Goal: Find specific page/section: Find specific page/section

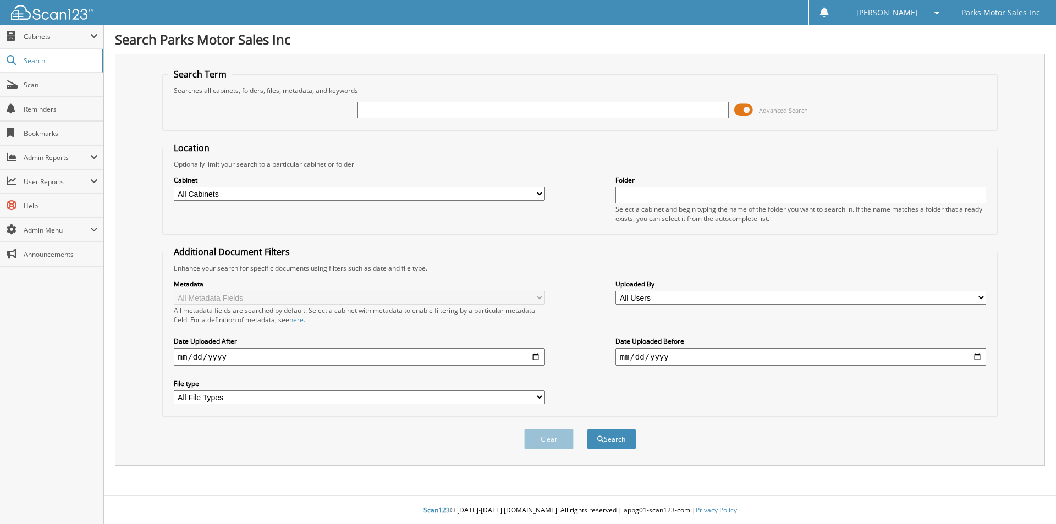
click at [403, 111] on input "text" at bounding box center [542, 110] width 371 height 16
type input "9339"
click at [587, 429] on button "Search" at bounding box center [611, 439] width 49 height 20
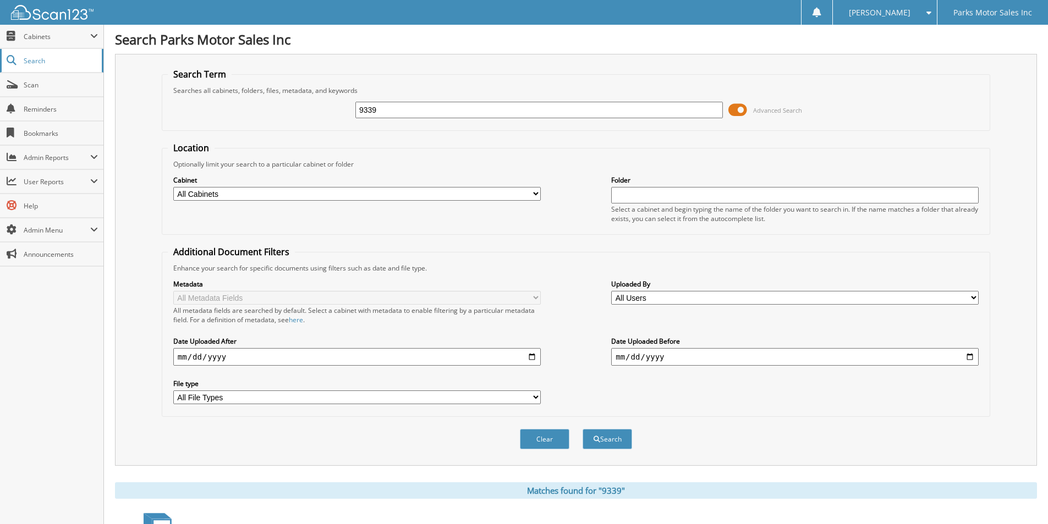
click at [62, 60] on span "Search" at bounding box center [60, 60] width 73 height 9
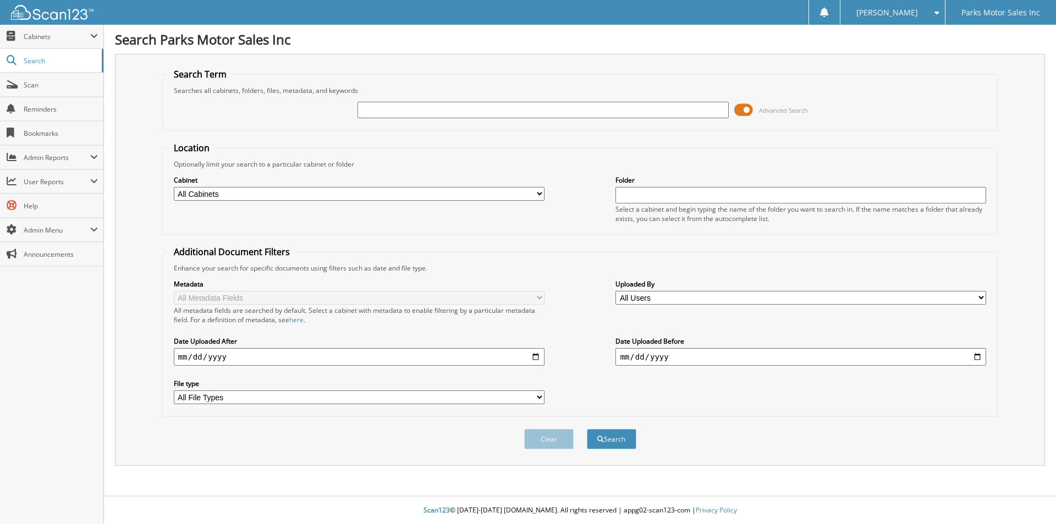
click at [62, 60] on span "Search" at bounding box center [60, 60] width 73 height 9
click at [53, 62] on span "Search" at bounding box center [60, 60] width 73 height 9
click at [503, 117] on input "text" at bounding box center [542, 110] width 371 height 16
type input "9339"
click at [587, 429] on button "Search" at bounding box center [611, 439] width 49 height 20
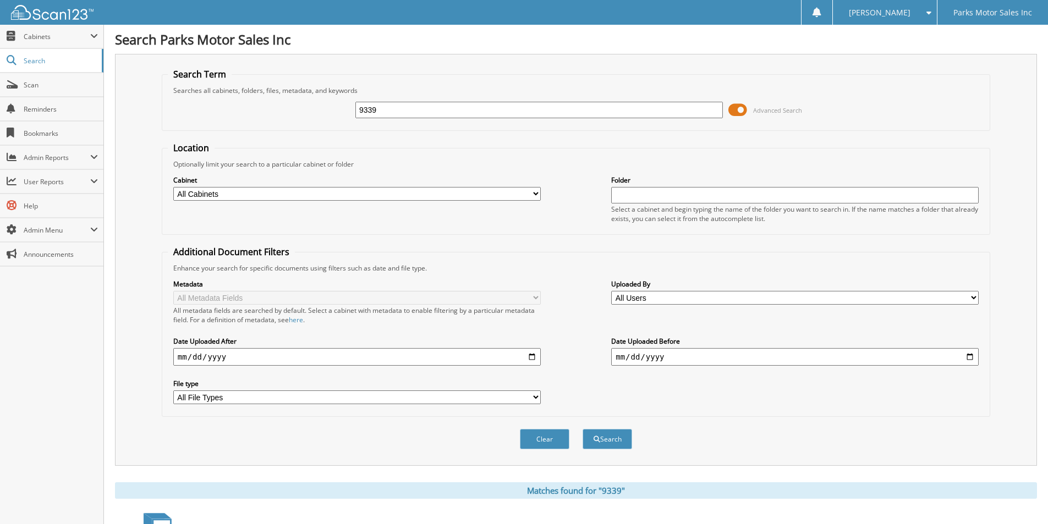
click at [532, 196] on select "All Cabinets ACCOUNTING ACCOUNTS PAYABLE ACCOUNTS RECEIVABLE BANK RESERVES BODY…" at bounding box center [356, 194] width 367 height 14
select select "21651"
click at [173, 187] on select "All Cabinets ACCOUNTING ACCOUNTS PAYABLE ACCOUNTS RECEIVABLE BANK RESERVES BODY…" at bounding box center [356, 194] width 367 height 14
click at [392, 114] on input "9339" at bounding box center [538, 110] width 367 height 16
click at [582, 429] on button "Search" at bounding box center [606, 439] width 49 height 20
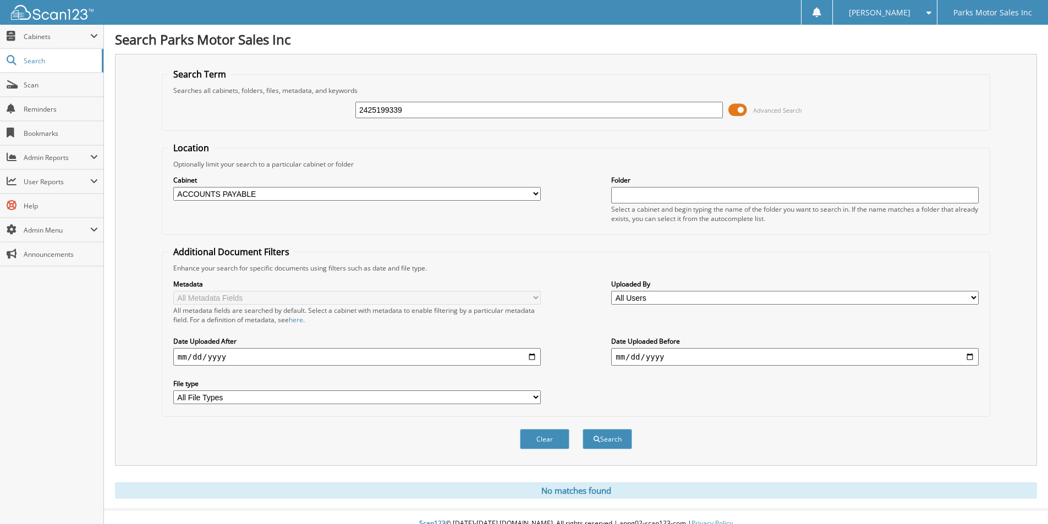
type input "2425199339"
click at [582, 429] on button "Search" at bounding box center [606, 439] width 49 height 20
drag, startPoint x: 426, startPoint y: 91, endPoint x: 426, endPoint y: 103, distance: 12.1
click at [426, 103] on fieldset "Search Term Searches all cabinets, folders, files, metadata, and keywords 24251…" at bounding box center [576, 99] width 828 height 63
click at [426, 103] on input "2425199339" at bounding box center [538, 110] width 367 height 16
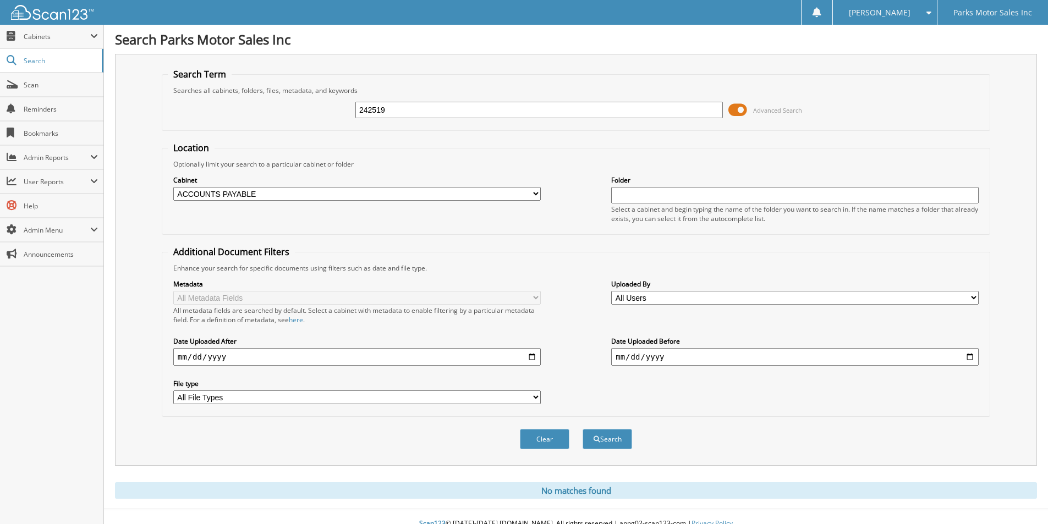
type input "242519"
click at [582, 429] on button "Search" at bounding box center [606, 439] width 49 height 20
click at [37, 56] on span "Search" at bounding box center [60, 60] width 73 height 9
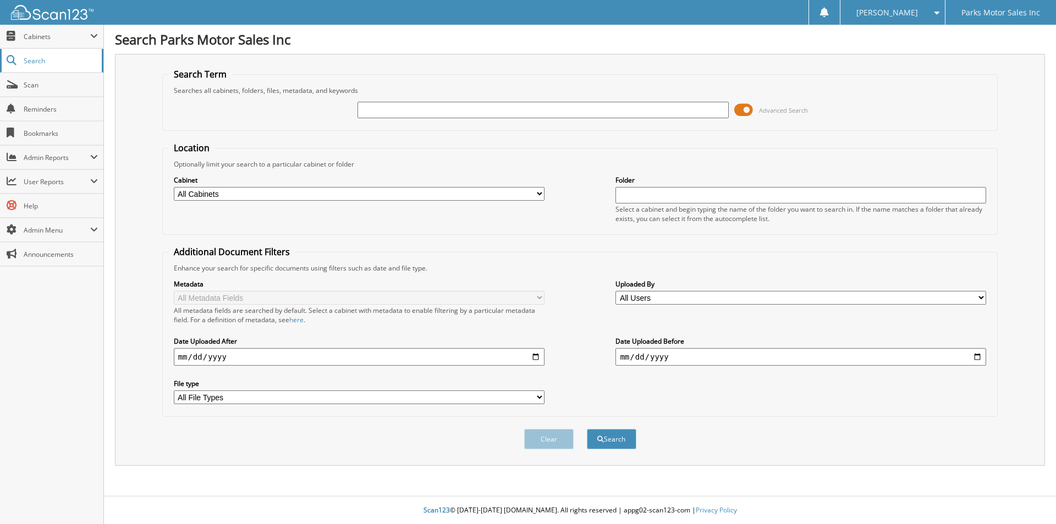
click at [69, 67] on link "Search" at bounding box center [51, 61] width 103 height 24
click at [380, 110] on input "text" at bounding box center [542, 110] width 371 height 16
type input "242519"
click at [587, 429] on button "Search" at bounding box center [611, 439] width 49 height 20
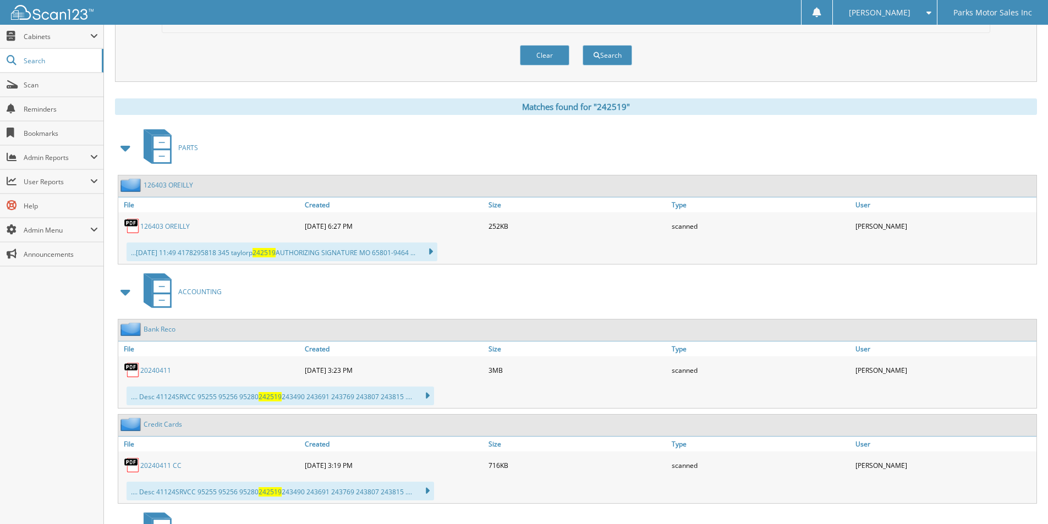
scroll to position [385, 0]
click at [153, 225] on link "126403 OREILLY" at bounding box center [164, 225] width 49 height 9
